Goal: Task Accomplishment & Management: Use online tool/utility

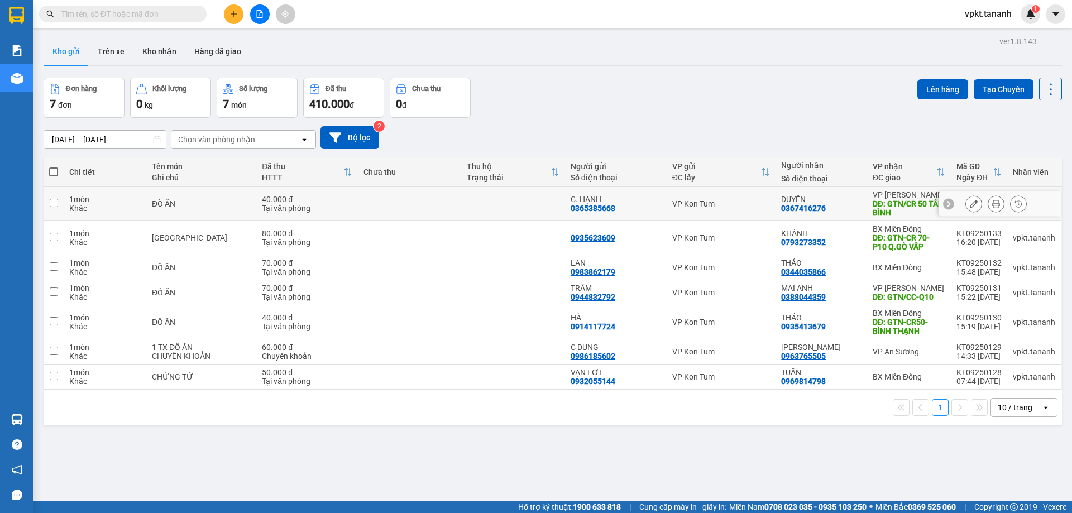
click at [50, 199] on input "checkbox" at bounding box center [54, 203] width 8 height 8
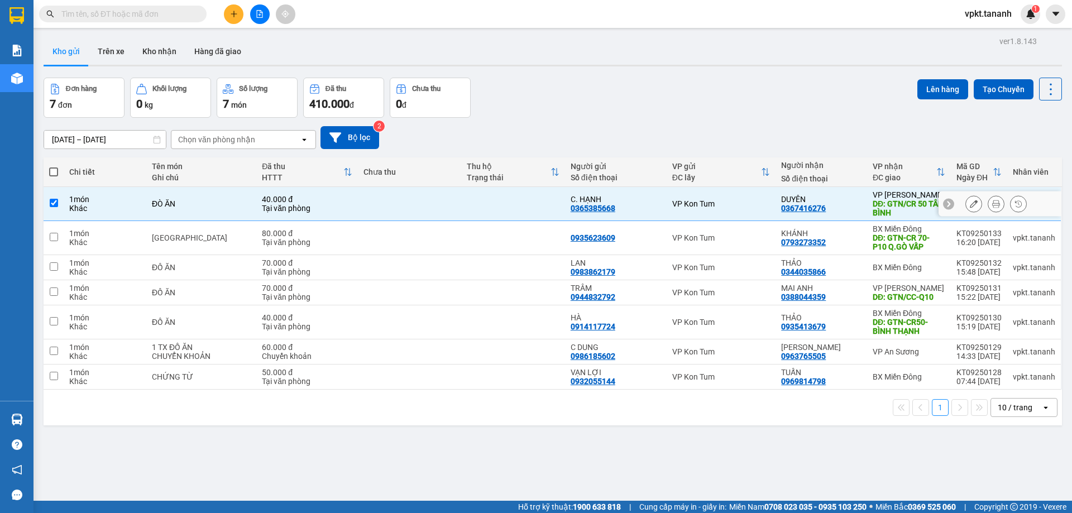
click at [57, 205] on input "checkbox" at bounding box center [54, 203] width 8 height 8
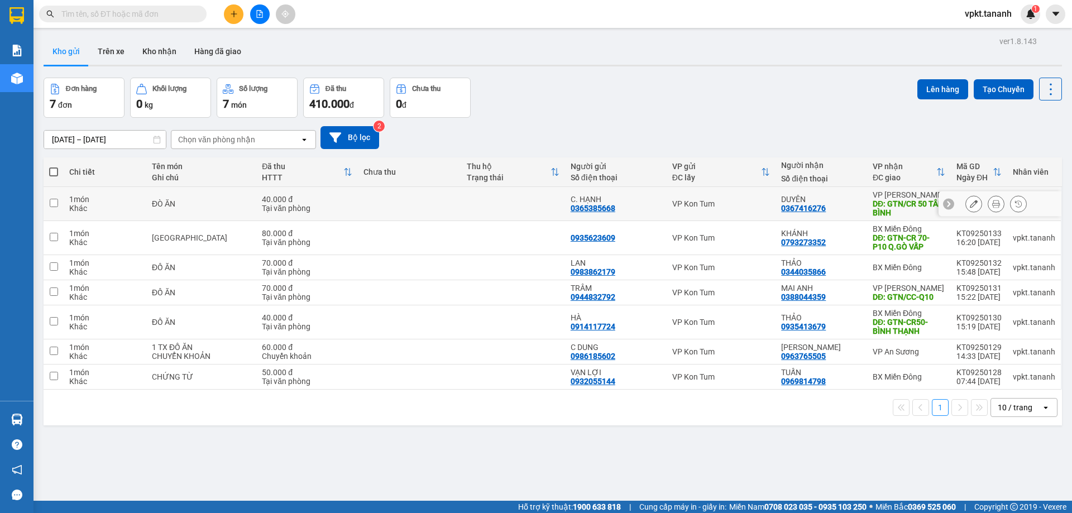
click at [58, 204] on td at bounding box center [54, 204] width 20 height 34
checkbox input "true"
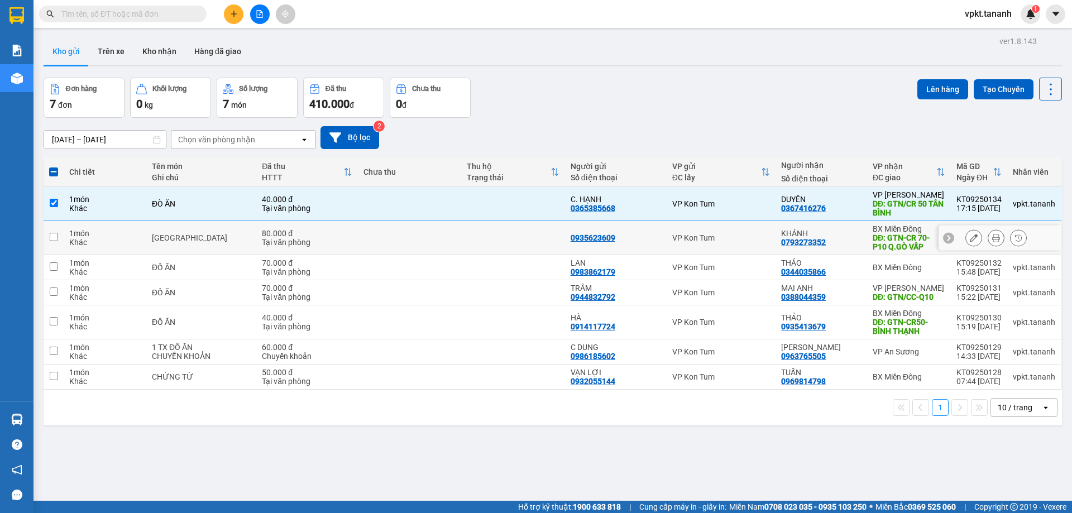
click at [59, 241] on td at bounding box center [54, 238] width 20 height 34
checkbox input "true"
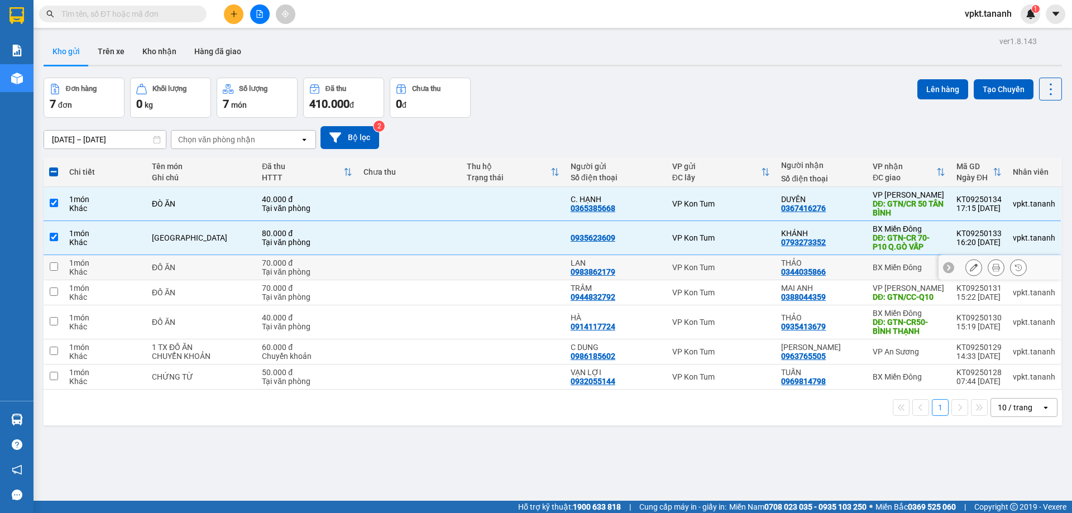
click at [57, 270] on input "checkbox" at bounding box center [54, 266] width 8 height 8
checkbox input "true"
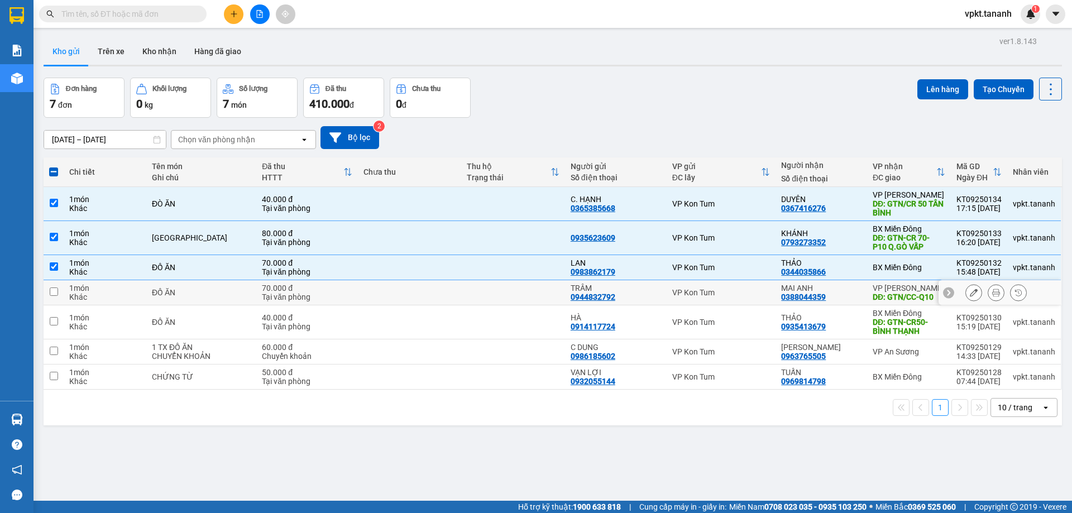
click at [59, 285] on td at bounding box center [54, 292] width 20 height 25
checkbox input "true"
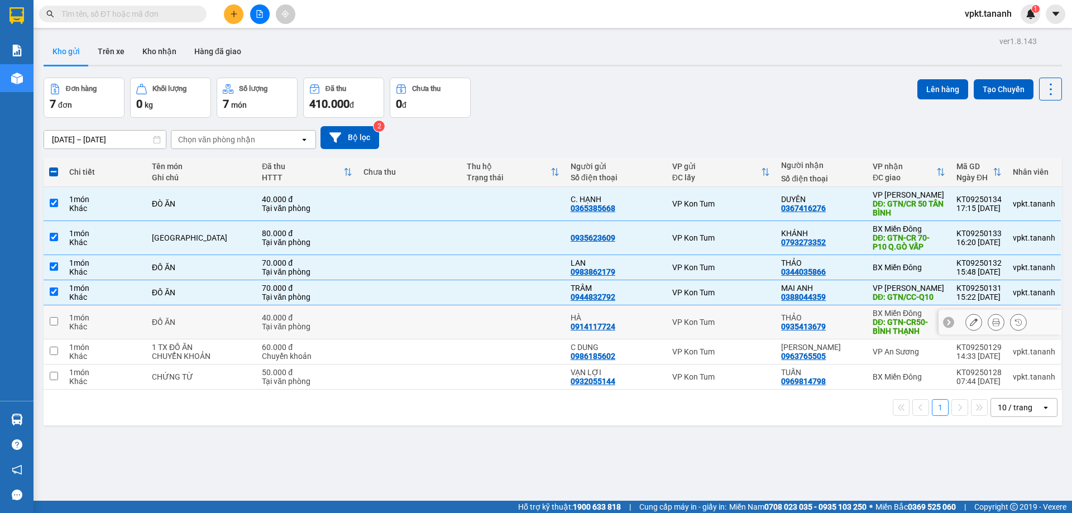
click at [56, 319] on input "checkbox" at bounding box center [54, 321] width 8 height 8
checkbox input "true"
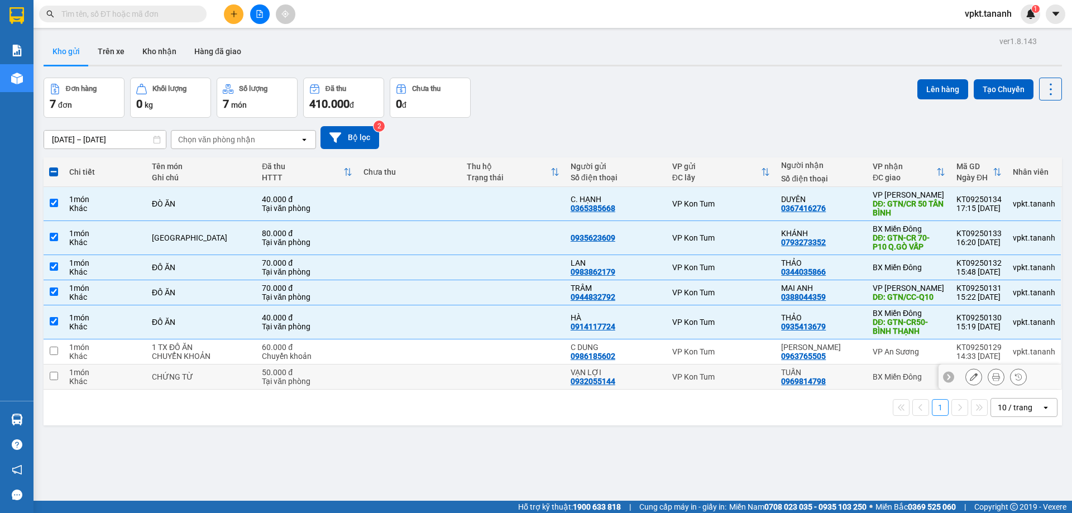
click at [53, 376] on input "checkbox" at bounding box center [54, 376] width 8 height 8
checkbox input "true"
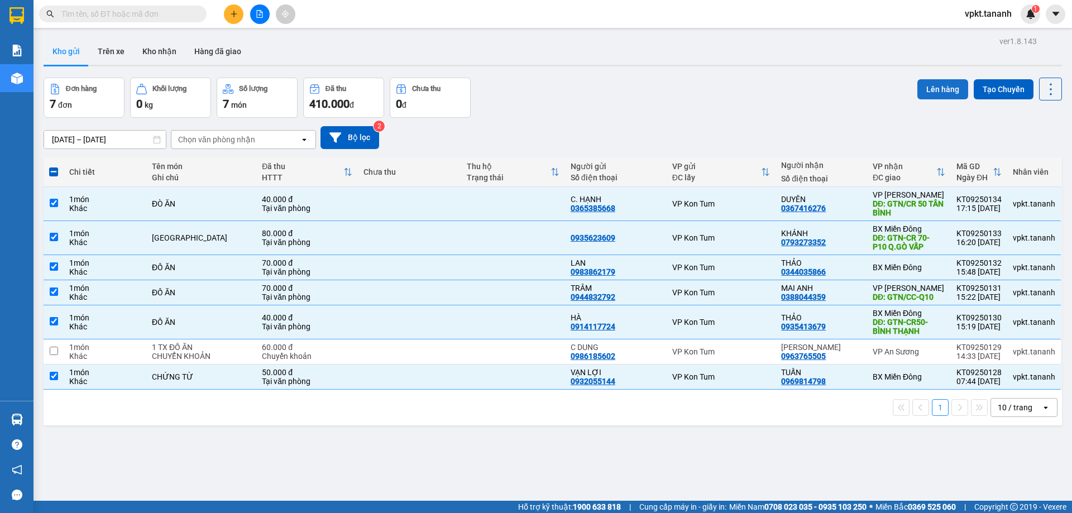
click at [934, 95] on button "Lên hàng" at bounding box center [942, 89] width 51 height 20
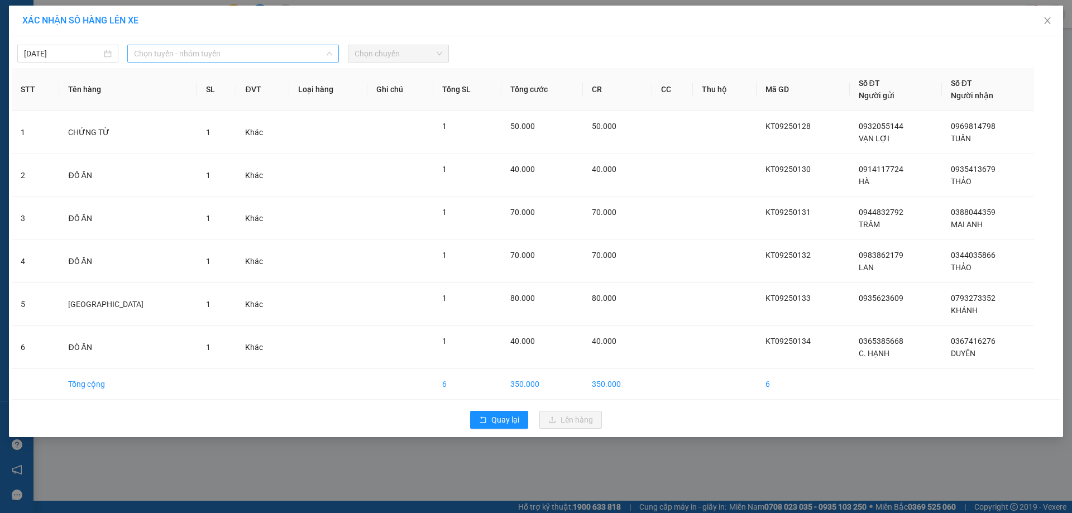
click at [199, 54] on span "Chọn tuyến - nhóm tuyến" at bounding box center [233, 53] width 198 height 17
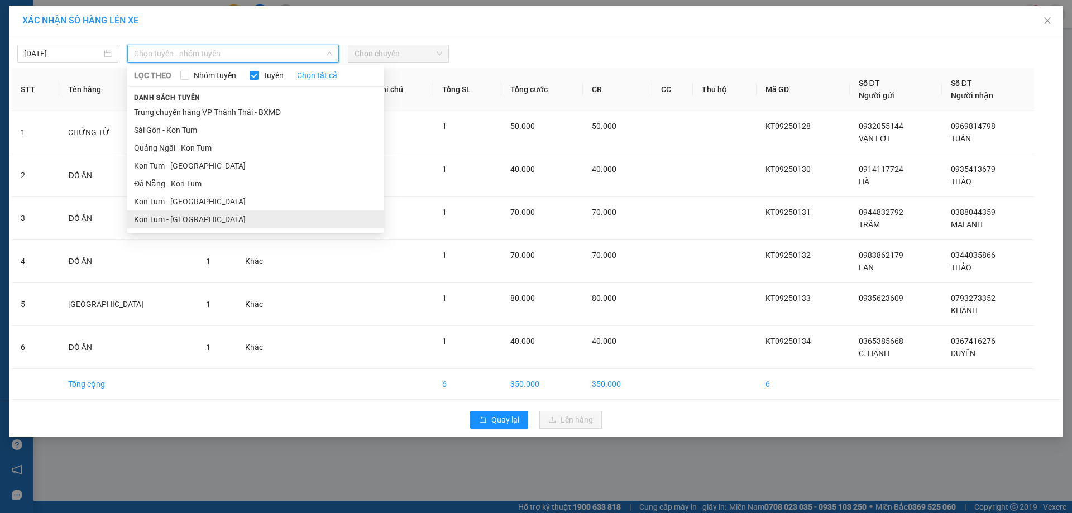
click at [171, 222] on li "Kon Tum - [GEOGRAPHIC_DATA]" at bounding box center [255, 220] width 257 height 18
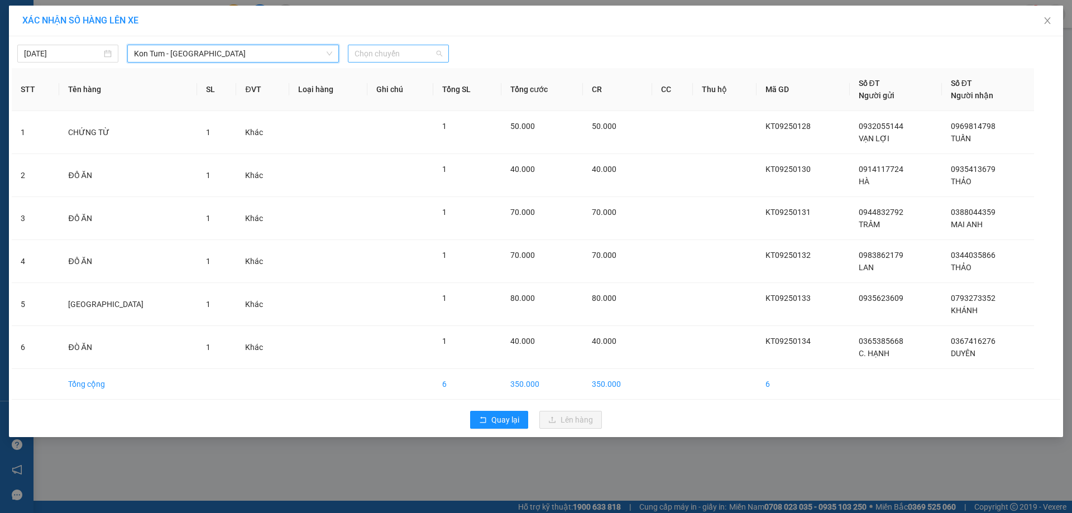
click at [394, 52] on span "Chọn chuyến" at bounding box center [399, 53] width 88 height 17
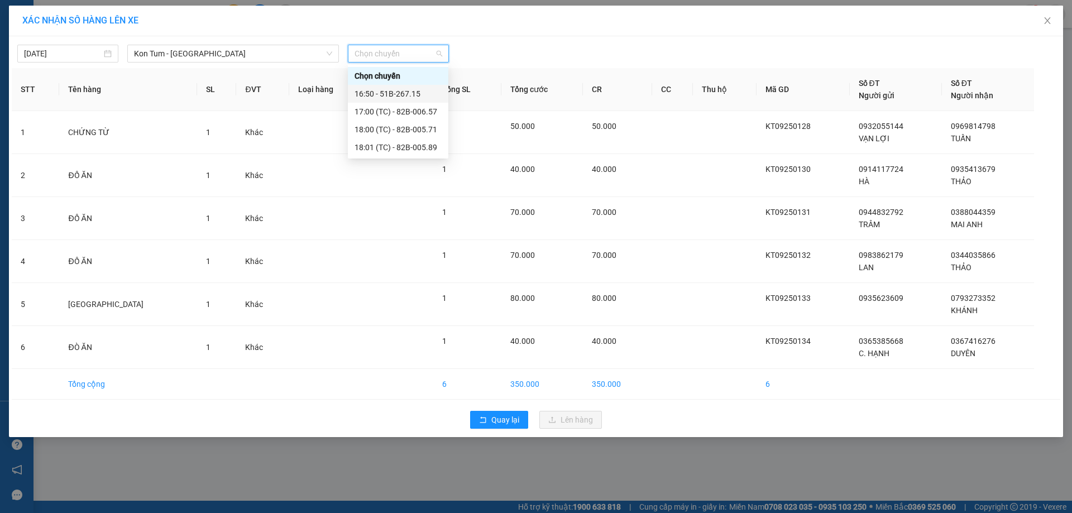
drag, startPoint x: 388, startPoint y: 94, endPoint x: 423, endPoint y: 125, distance: 46.6
click at [389, 94] on div "16:50 - 51B-267.15" at bounding box center [398, 94] width 87 height 12
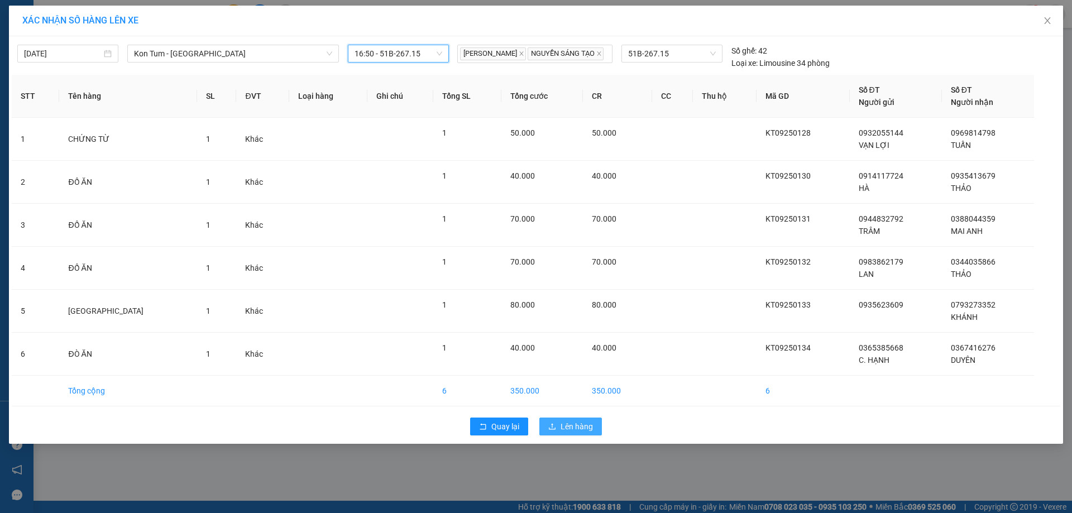
click at [584, 436] on button "Lên hàng" at bounding box center [570, 427] width 63 height 18
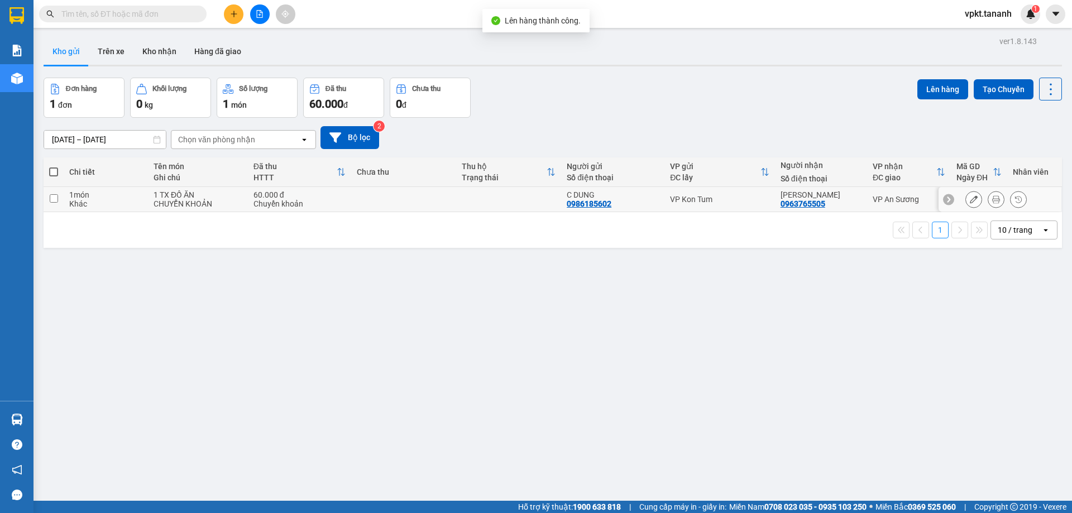
click at [57, 199] on input "checkbox" at bounding box center [54, 198] width 8 height 8
checkbox input "true"
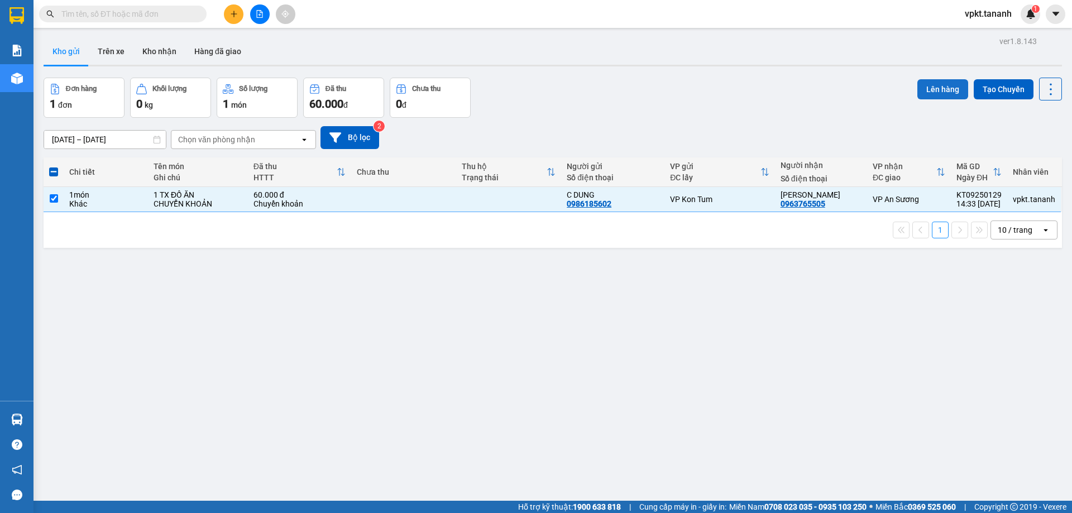
click at [950, 85] on button "Lên hàng" at bounding box center [942, 89] width 51 height 20
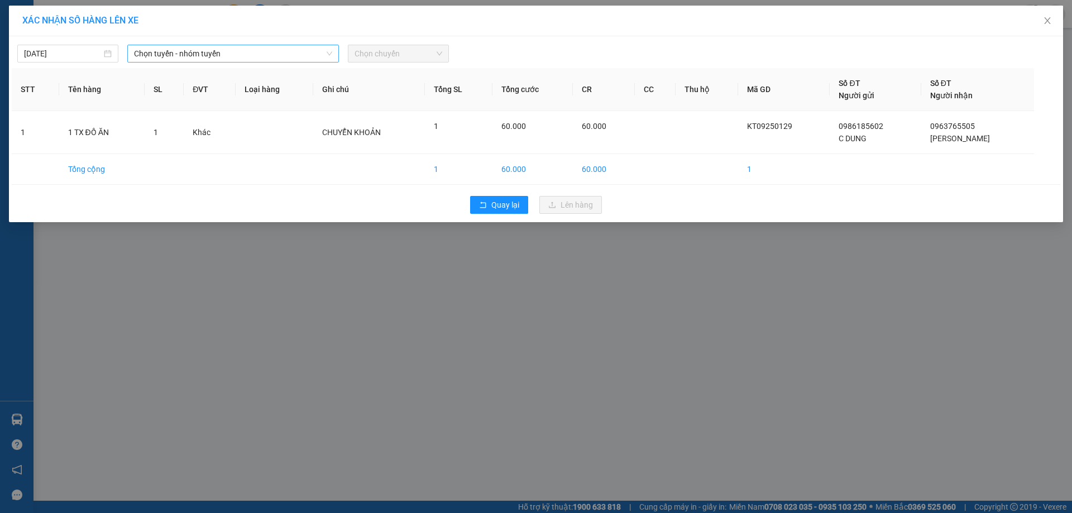
click at [235, 58] on span "Chọn tuyến - nhóm tuyến" at bounding box center [233, 53] width 198 height 17
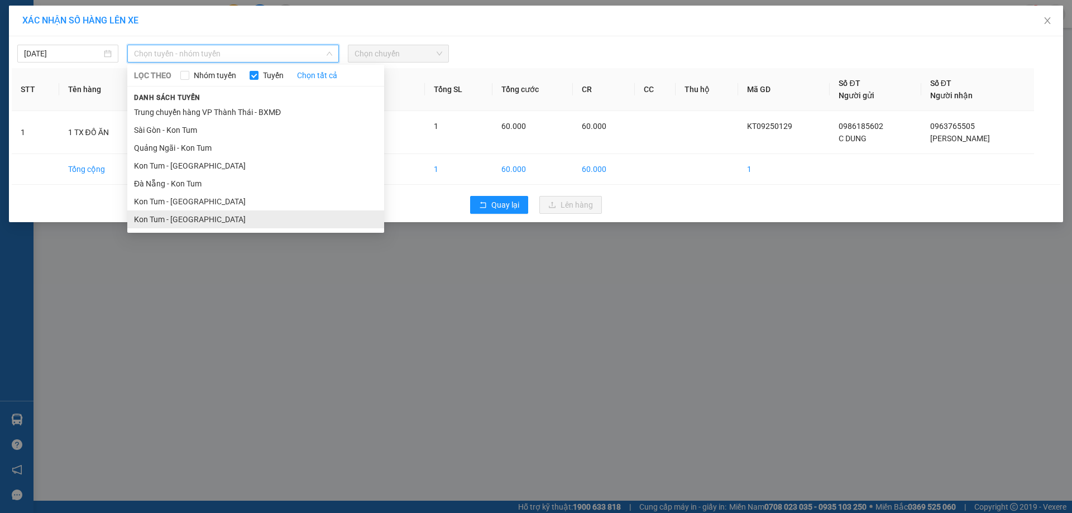
click at [168, 218] on li "Kon Tum - [GEOGRAPHIC_DATA]" at bounding box center [255, 220] width 257 height 18
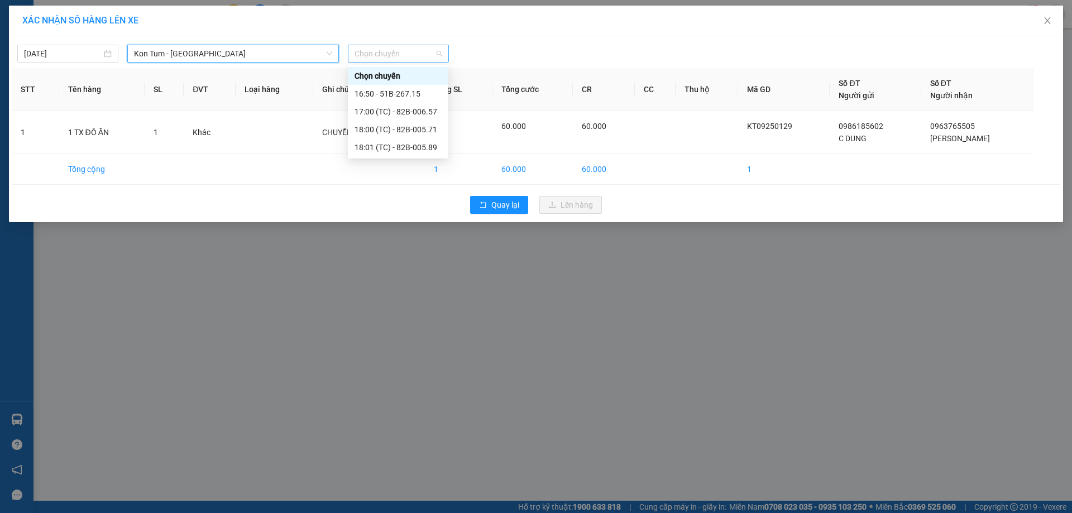
click at [412, 58] on span "Chọn chuyến" at bounding box center [399, 53] width 88 height 17
click at [403, 111] on div "17:00 (TC) - 82B-006.57" at bounding box center [398, 112] width 87 height 12
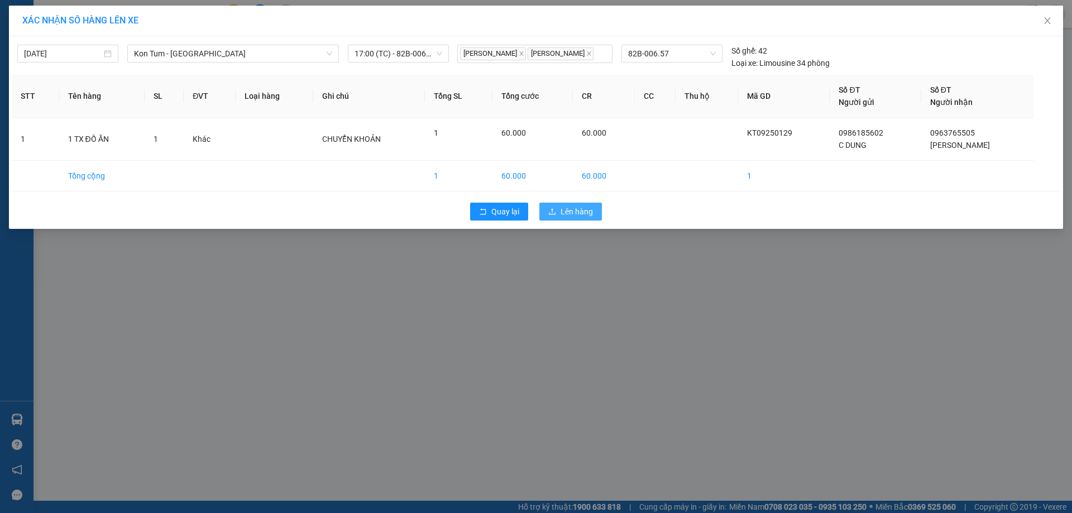
click at [577, 218] on span "Lên hàng" at bounding box center [577, 211] width 32 height 12
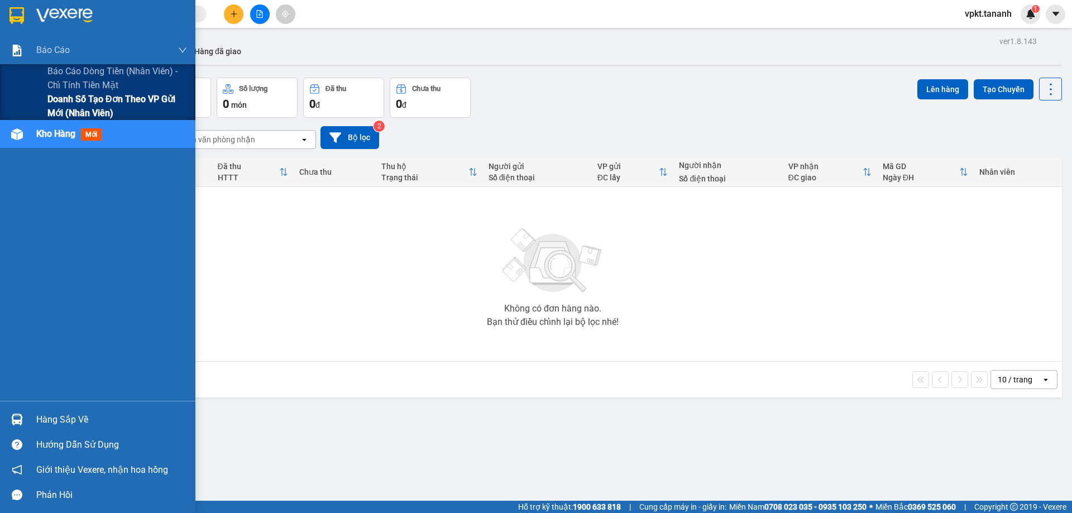
click at [66, 111] on span "Doanh số tạo đơn theo VP gửi mới (nhân viên)" at bounding box center [117, 106] width 140 height 28
